Goal: Information Seeking & Learning: Learn about a topic

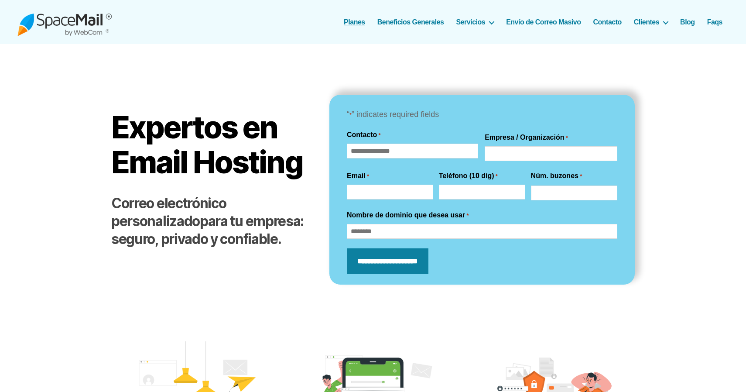
click at [356, 20] on link "Planes" at bounding box center [354, 22] width 21 height 8
